Goal: Information Seeking & Learning: Learn about a topic

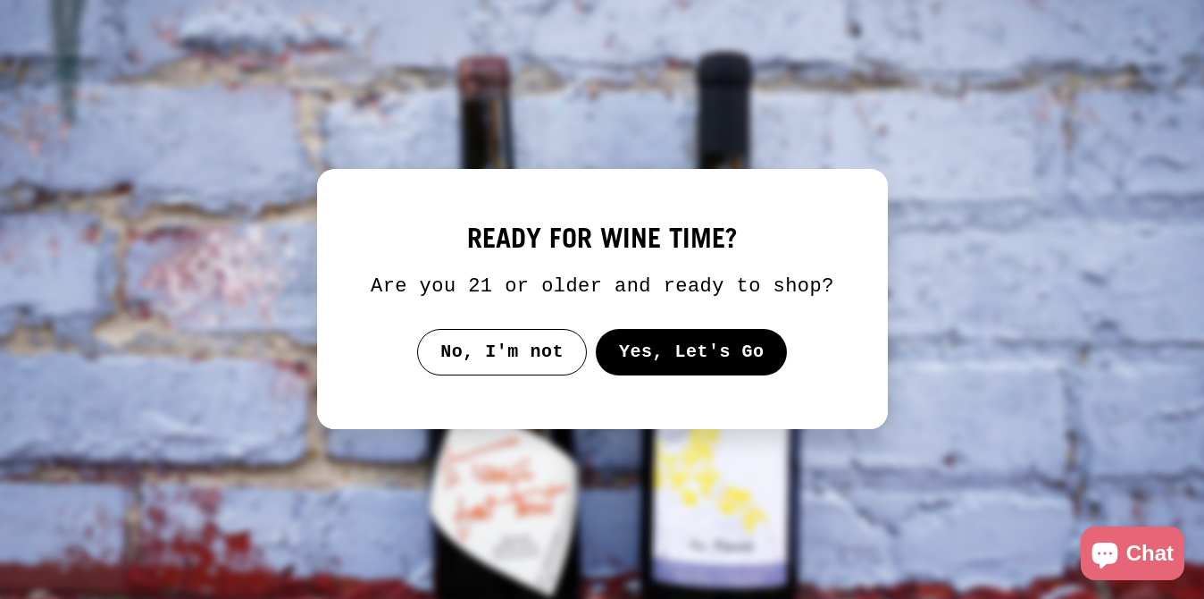
click at [667, 352] on button "Yes, Let's Go" at bounding box center [691, 352] width 192 height 46
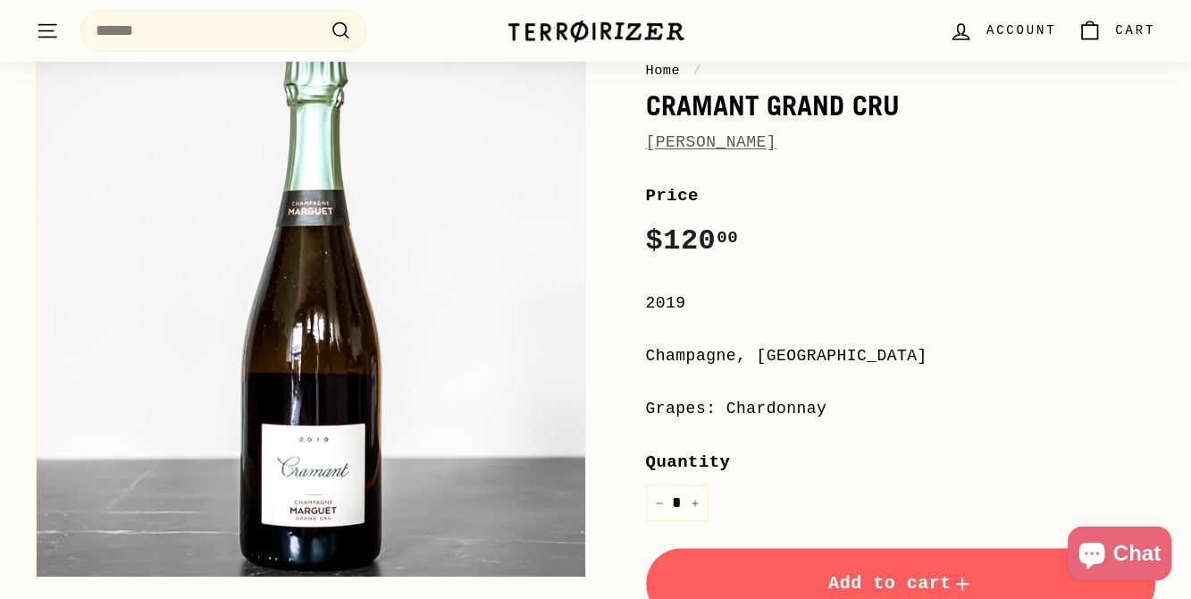
scroll to position [268, 0]
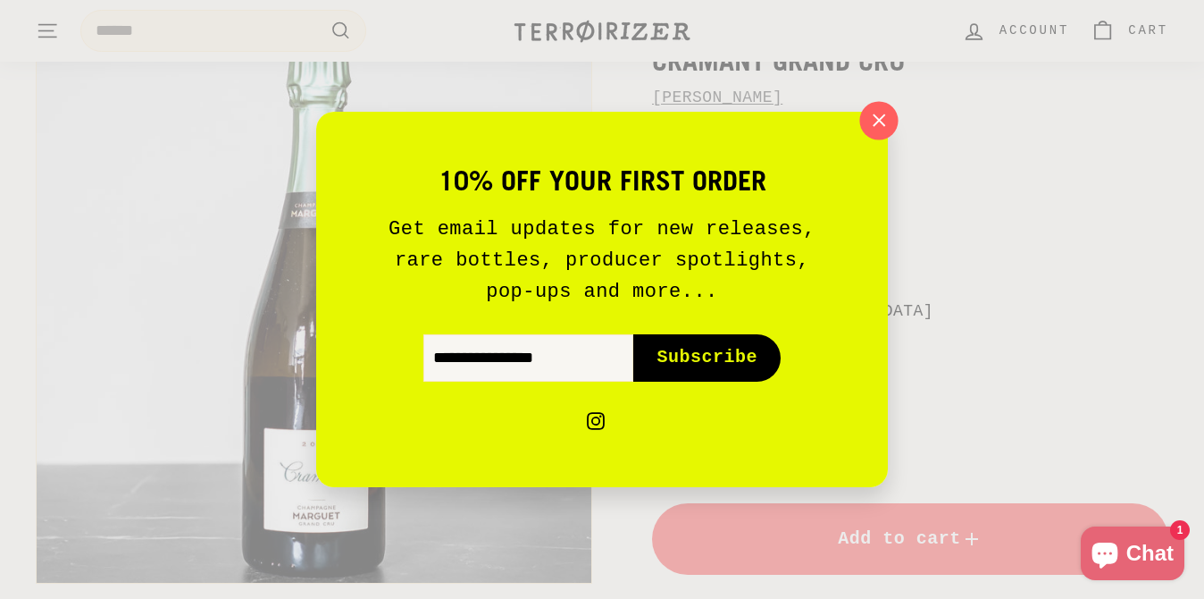
click at [884, 110] on icon "button" at bounding box center [879, 120] width 27 height 27
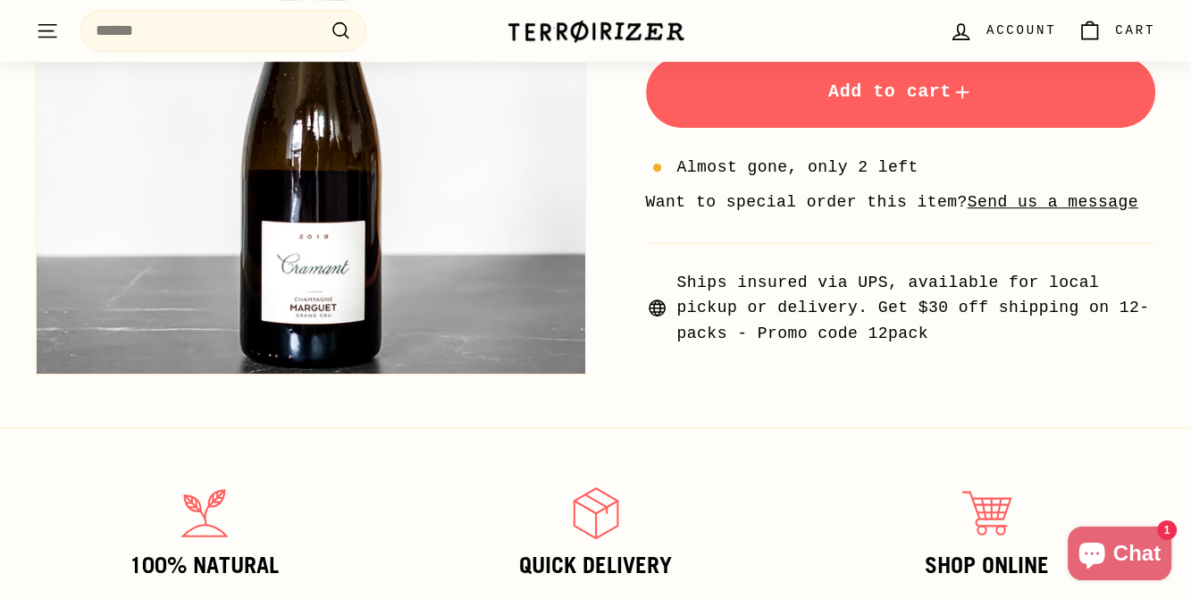
scroll to position [179, 0]
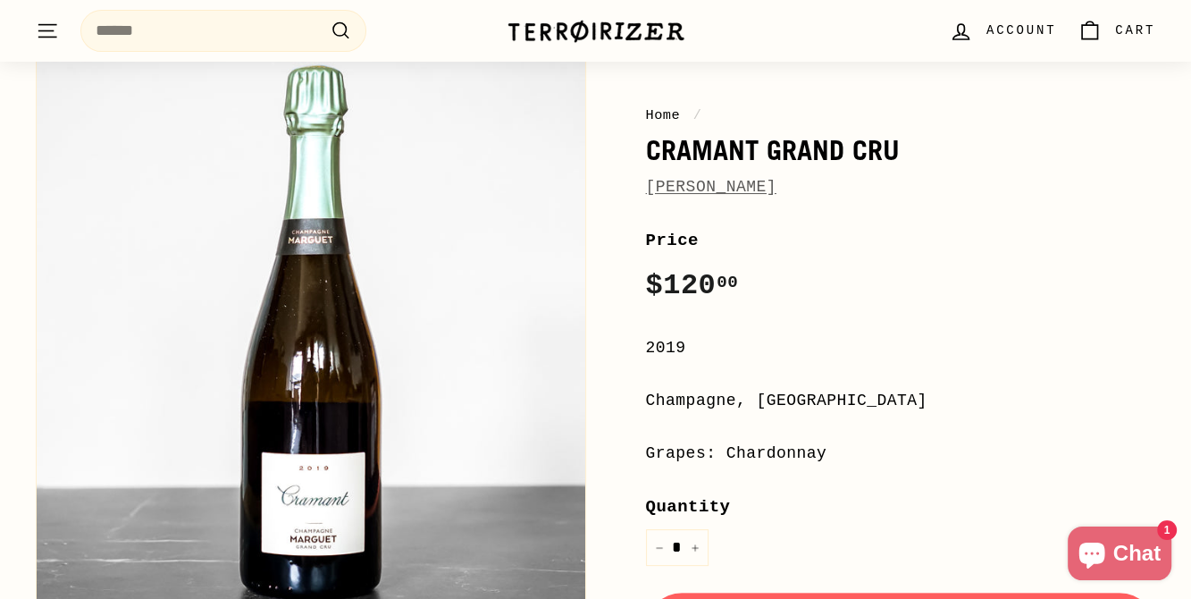
click at [711, 189] on link "[PERSON_NAME]" at bounding box center [711, 187] width 130 height 18
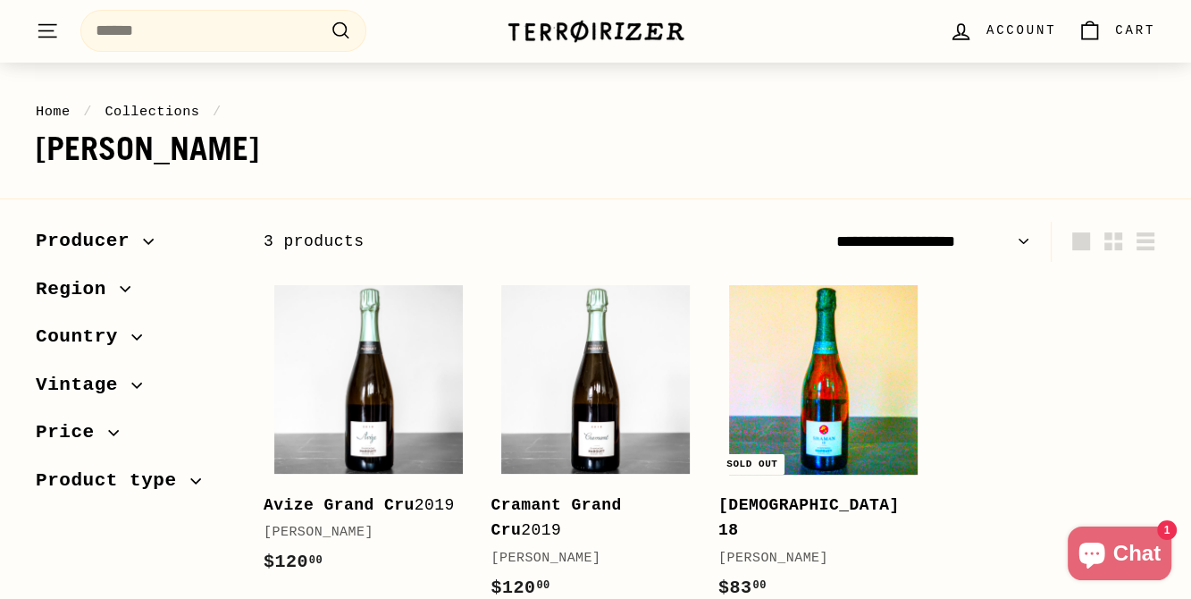
scroll to position [268, 0]
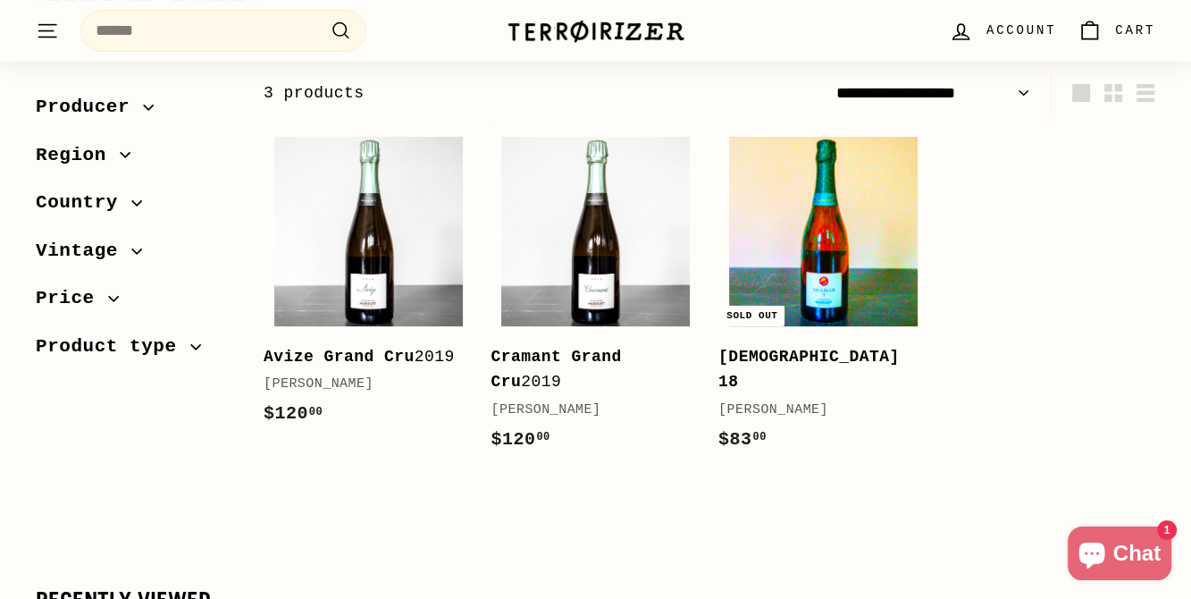
click at [808, 273] on img at bounding box center [823, 231] width 189 height 189
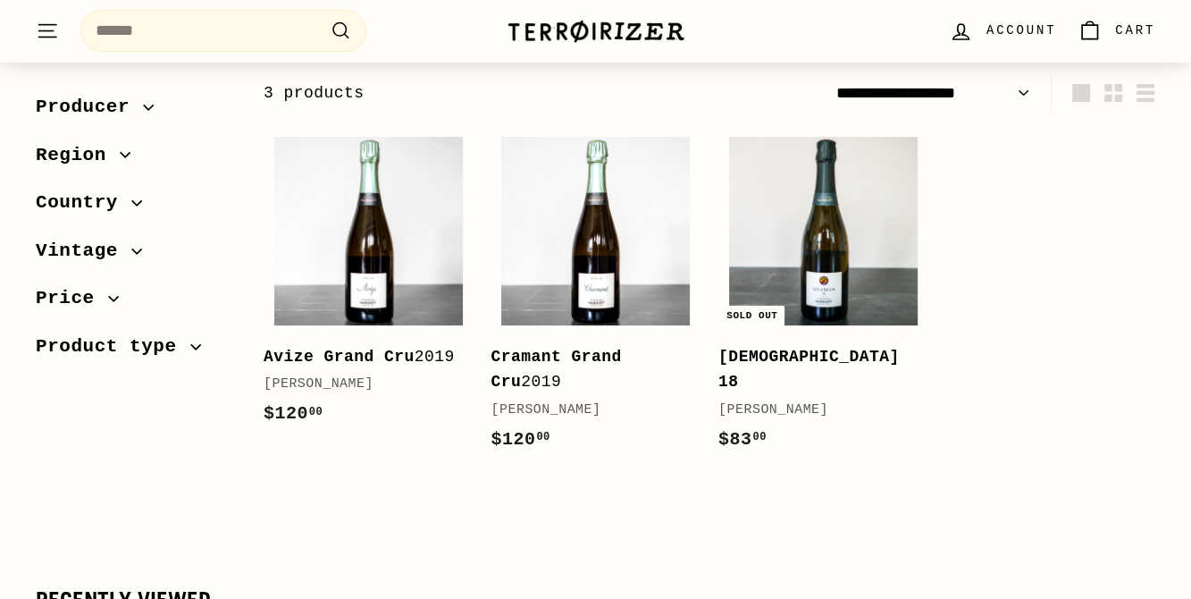
scroll to position [268, 0]
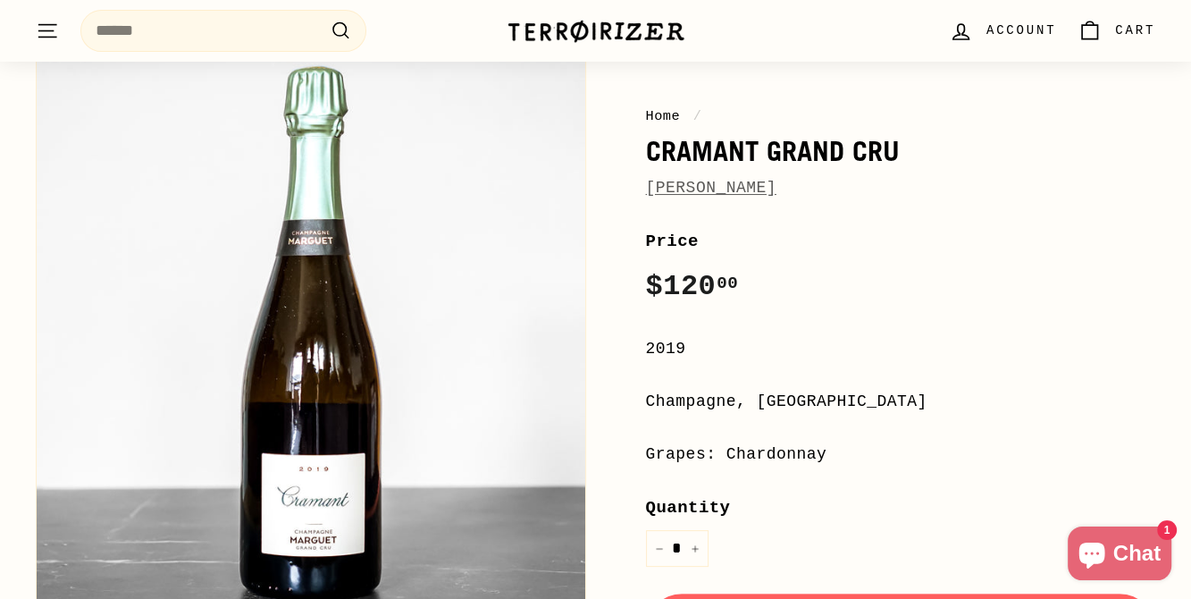
scroll to position [179, 0]
